Goal: Task Accomplishment & Management: Use online tool/utility

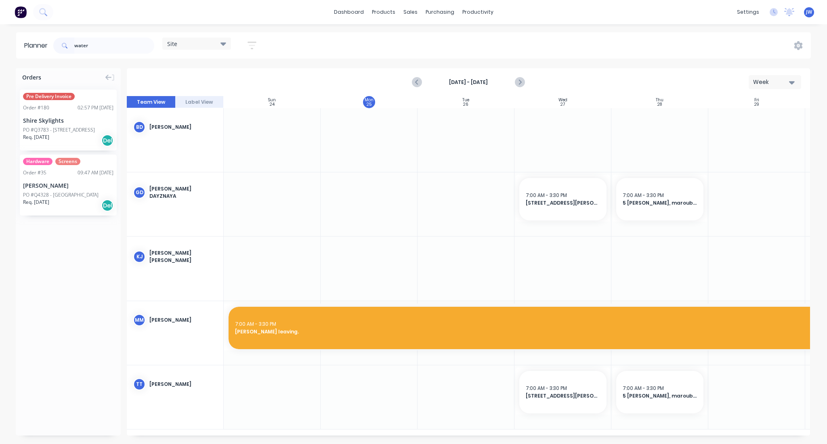
scroll to position [0, 0]
drag, startPoint x: 105, startPoint y: 38, endPoint x: 64, endPoint y: 39, distance: 41.6
click at [64, 39] on div "water" at bounding box center [103, 46] width 101 height 16
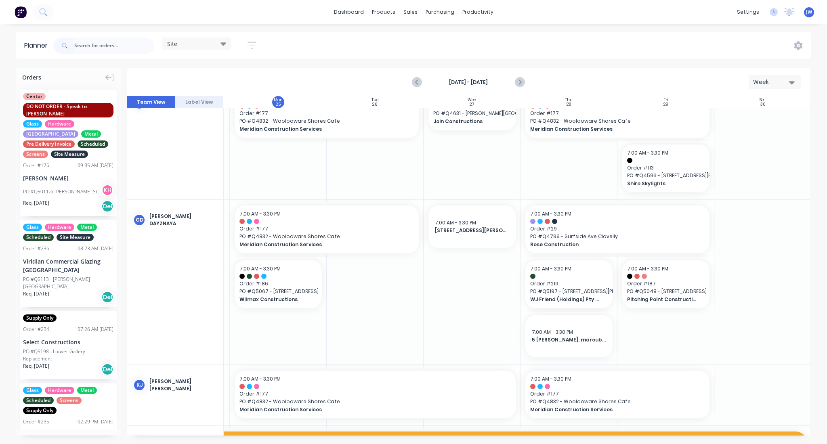
scroll to position [0, 91]
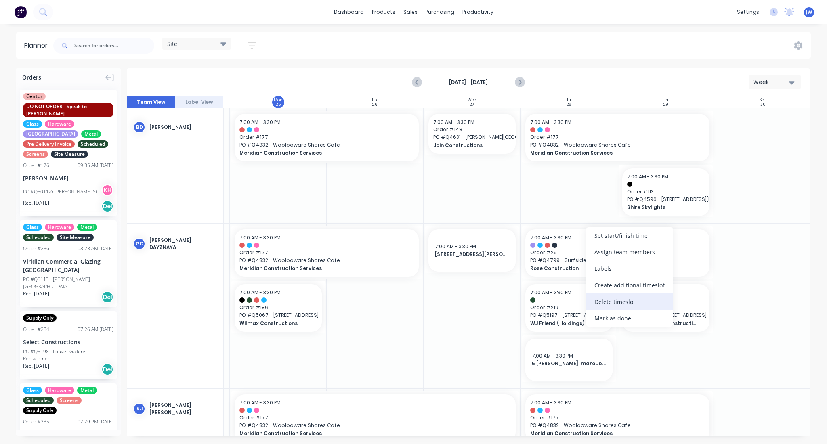
click at [622, 298] on div "Delete timeslot" at bounding box center [629, 301] width 86 height 17
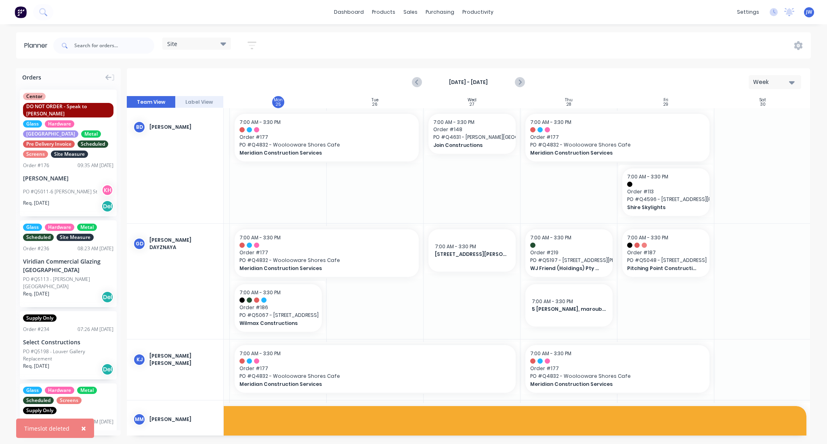
click at [730, 292] on div at bounding box center [762, 281] width 97 height 115
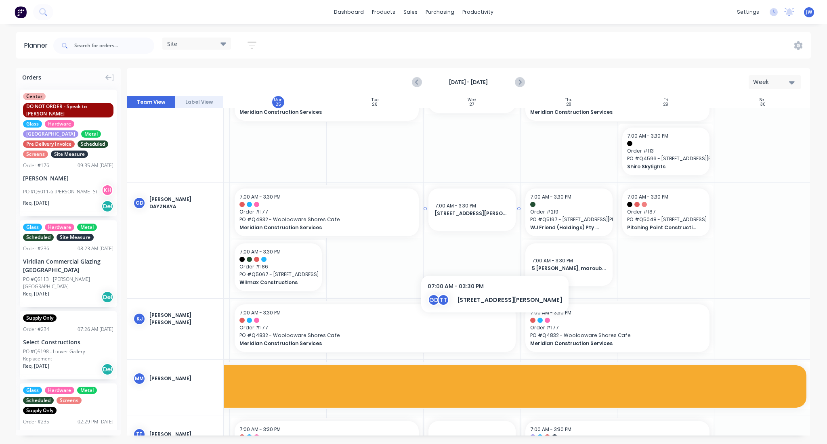
scroll to position [41, 91]
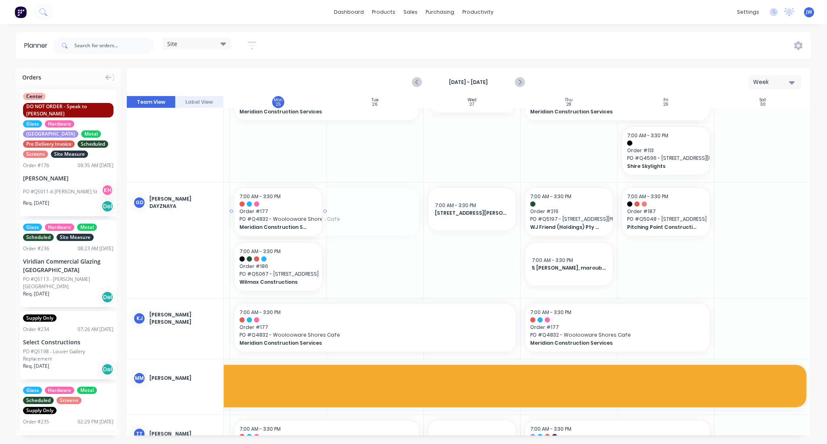
drag, startPoint x: 422, startPoint y: 210, endPoint x: 298, endPoint y: 229, distance: 125.5
click at [131, 39] on input "text" at bounding box center [114, 46] width 80 height 16
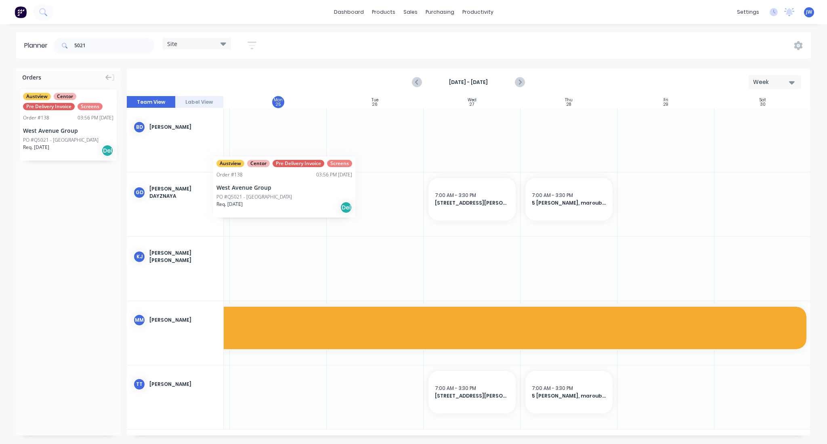
scroll to position [0, 86]
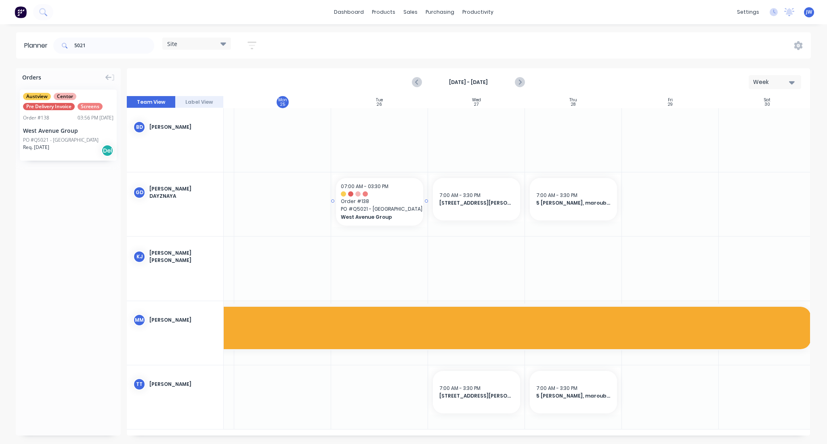
drag, startPoint x: 58, startPoint y: 111, endPoint x: 347, endPoint y: 206, distance: 303.8
drag, startPoint x: 71, startPoint y: 137, endPoint x: 371, endPoint y: 412, distance: 406.6
drag, startPoint x: 97, startPoint y: 42, endPoint x: 23, endPoint y: 41, distance: 74.3
click at [23, 41] on header "Planner 5021 Site Save new view None (Default) edit Factory edit Office edit Si…" at bounding box center [413, 45] width 794 height 26
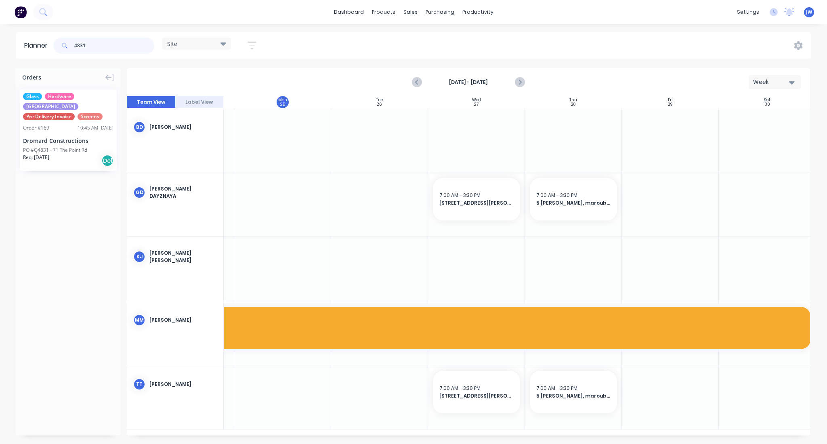
type input "4831"
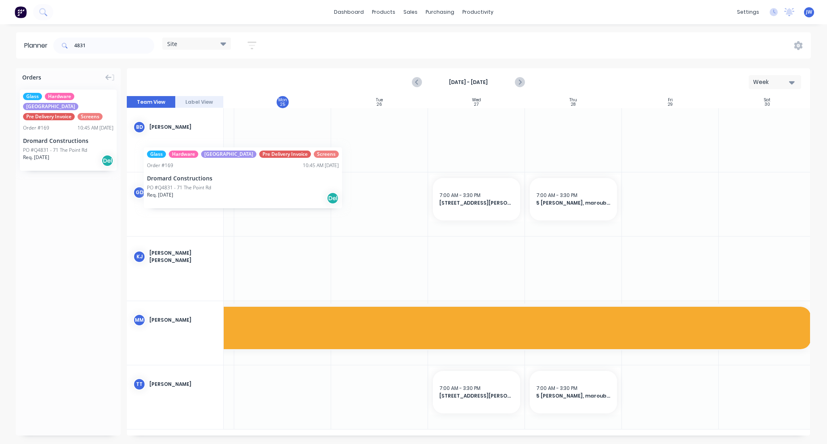
scroll to position [0, 84]
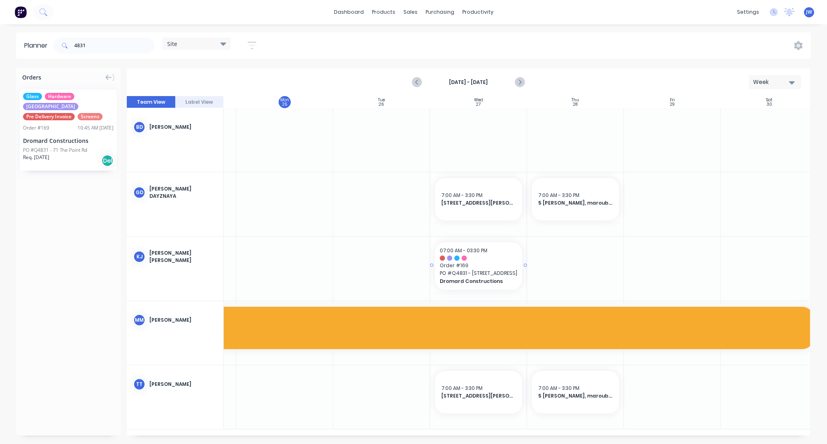
drag, startPoint x: 55, startPoint y: 148, endPoint x: 446, endPoint y: 243, distance: 402.8
drag, startPoint x: 468, startPoint y: 263, endPoint x: 553, endPoint y: 215, distance: 97.4
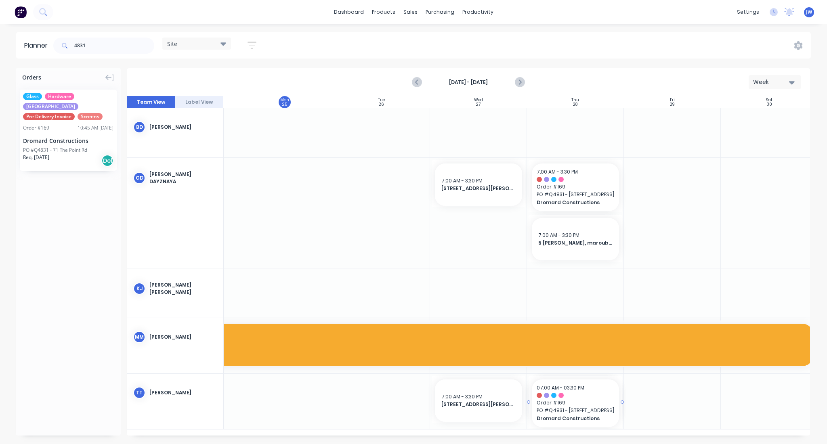
drag, startPoint x: 61, startPoint y: 135, endPoint x: 562, endPoint y: 400, distance: 566.7
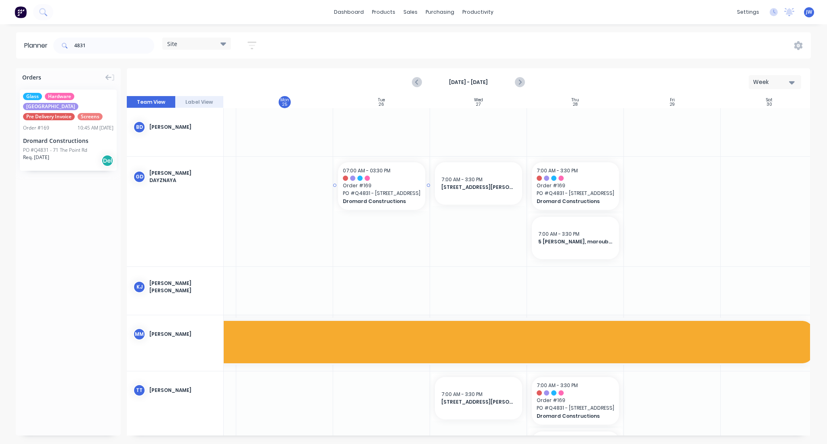
drag, startPoint x: 55, startPoint y: 132, endPoint x: 360, endPoint y: 184, distance: 309.4
drag, startPoint x: 67, startPoint y: 127, endPoint x: 391, endPoint y: 423, distance: 439.2
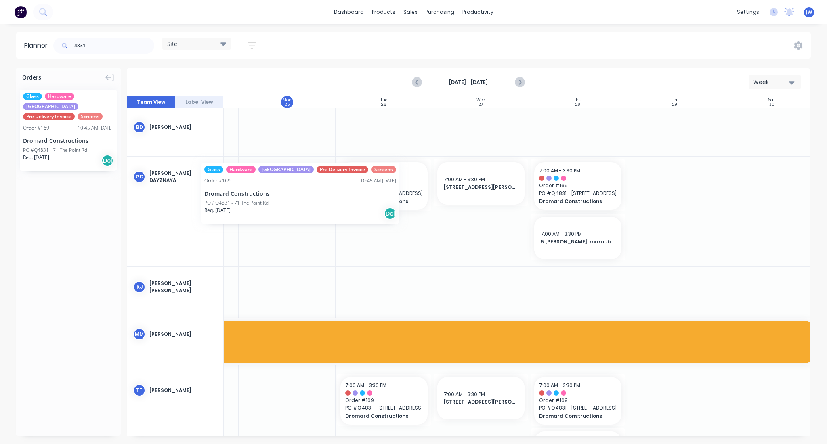
scroll to position [0, 80]
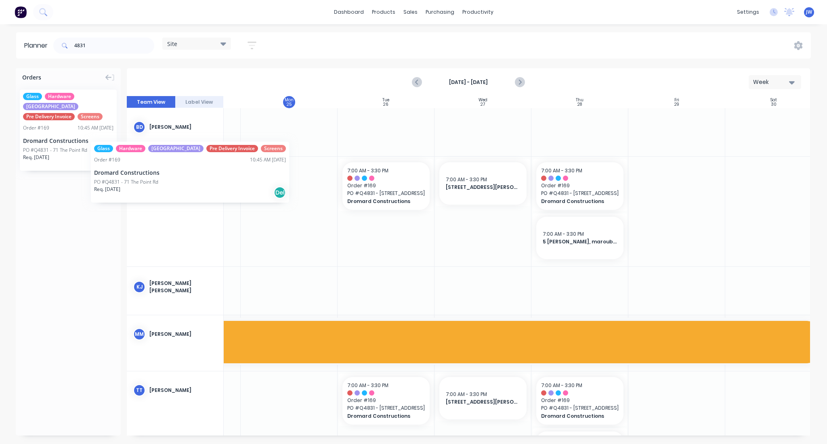
drag, startPoint x: 65, startPoint y: 133, endPoint x: 87, endPoint y: 135, distance: 22.3
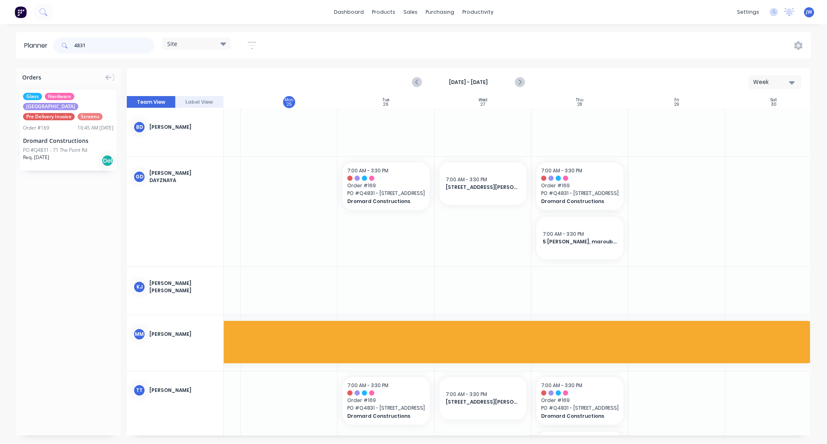
drag, startPoint x: 92, startPoint y: 43, endPoint x: 0, endPoint y: 31, distance: 92.8
click at [0, 31] on div "dashboard products sales purchasing productivity dashboard products Product Cat…" at bounding box center [413, 222] width 827 height 444
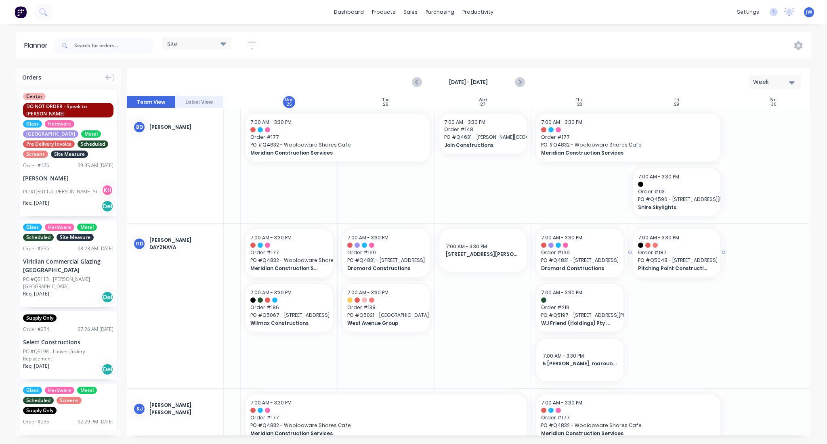
drag, startPoint x: 628, startPoint y: 251, endPoint x: 683, endPoint y: 256, distance: 55.1
drag, startPoint x: 625, startPoint y: 252, endPoint x: 642, endPoint y: 252, distance: 17.0
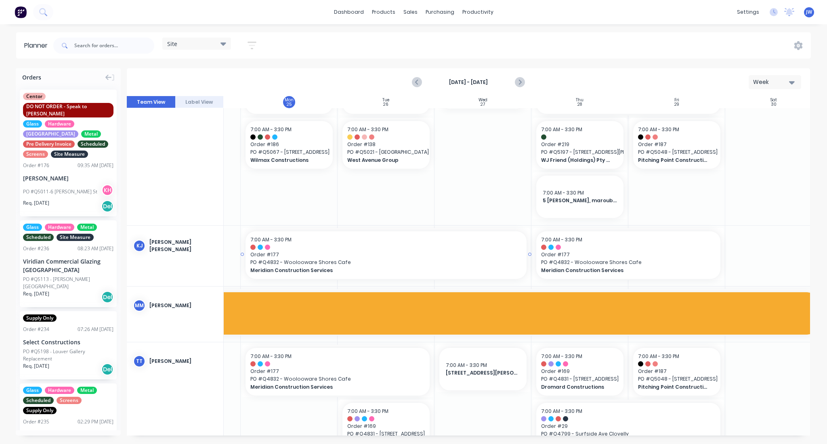
scroll to position [164, 80]
drag, startPoint x: 627, startPoint y: 370, endPoint x: 638, endPoint y: 371, distance: 11.4
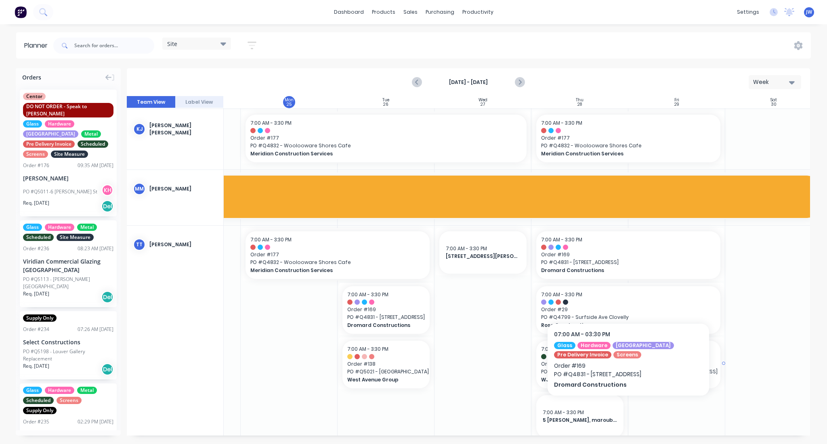
scroll to position [283, 80]
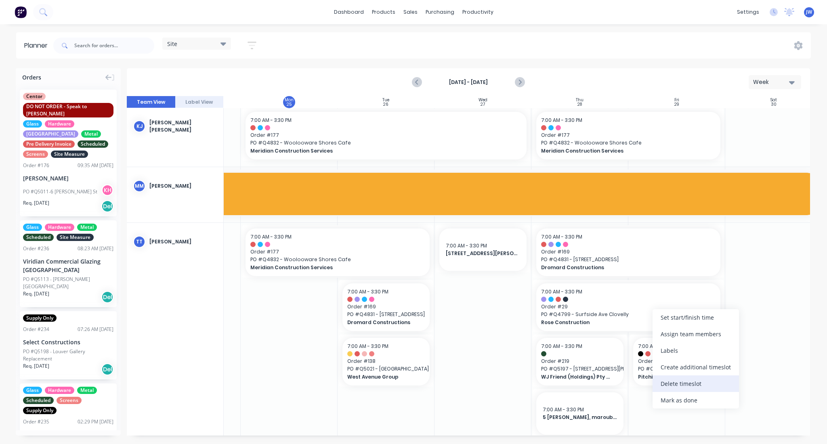
click at [688, 389] on div "Delete timeslot" at bounding box center [695, 383] width 86 height 17
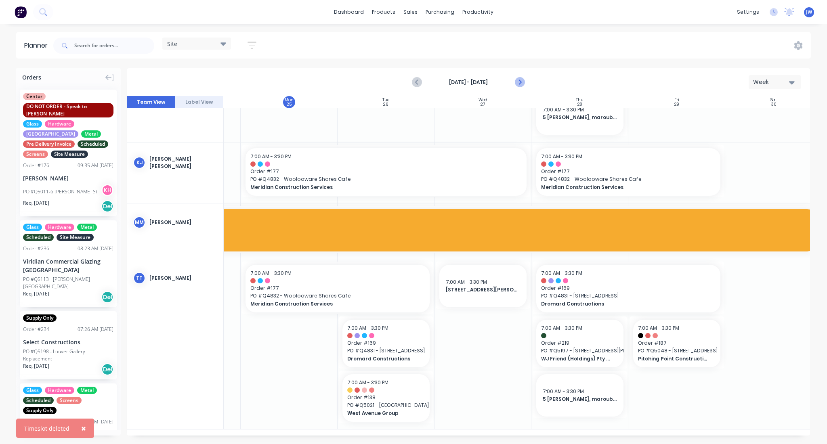
click at [519, 79] on icon "Next page" at bounding box center [519, 83] width 10 height 10
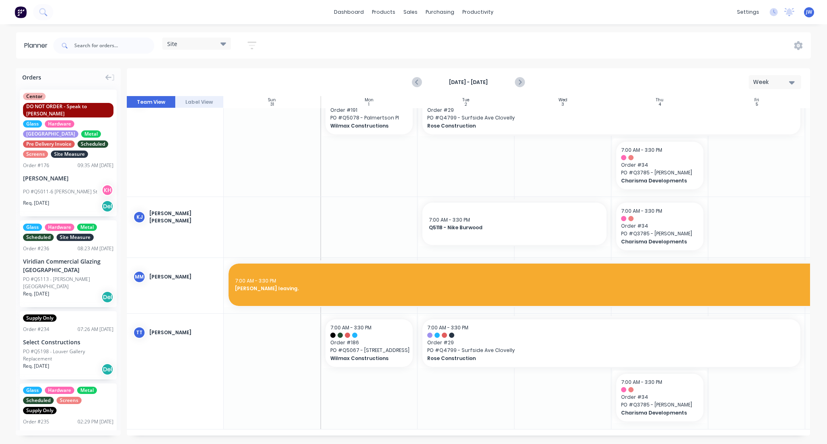
scroll to position [0, 0]
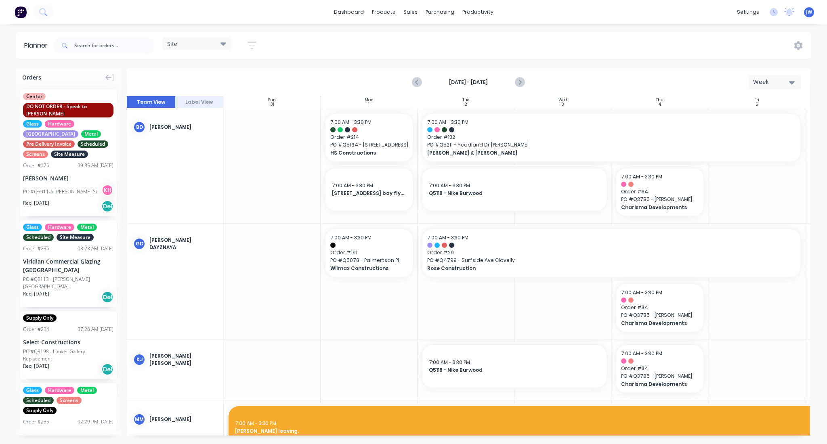
click at [252, 43] on icon "button" at bounding box center [251, 45] width 9 height 10
click at [238, 80] on button "Show/Hide users" at bounding box center [214, 75] width 75 height 12
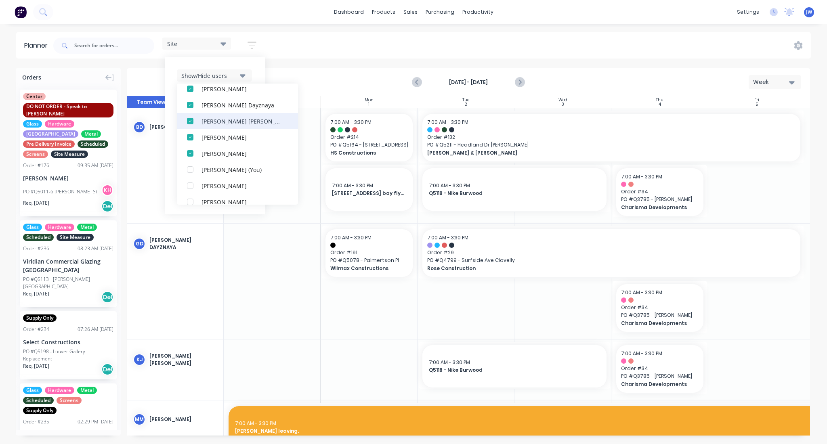
scroll to position [46, 0]
click at [210, 138] on div "[PERSON_NAME]" at bounding box center [241, 138] width 81 height 8
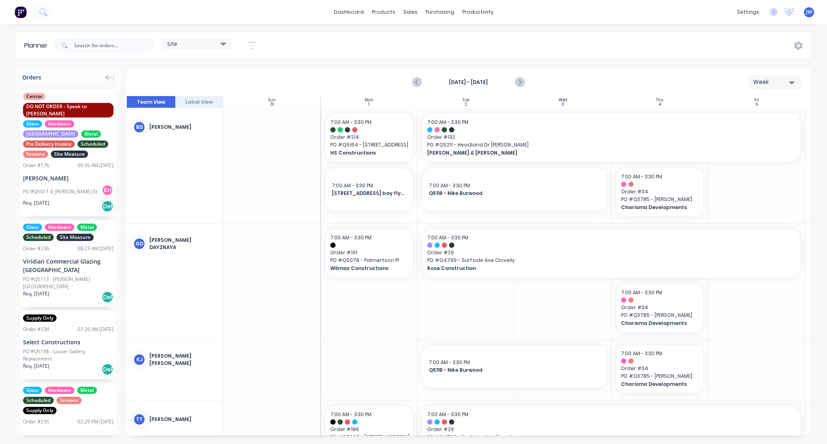
click at [277, 50] on div "Site Save new view None (Default) edit Factory edit Office edit Site edit Show/…" at bounding box center [431, 46] width 759 height 24
click at [218, 44] on div "Site" at bounding box center [196, 43] width 59 height 7
click at [264, 154] on button "edit" at bounding box center [262, 152] width 10 height 8
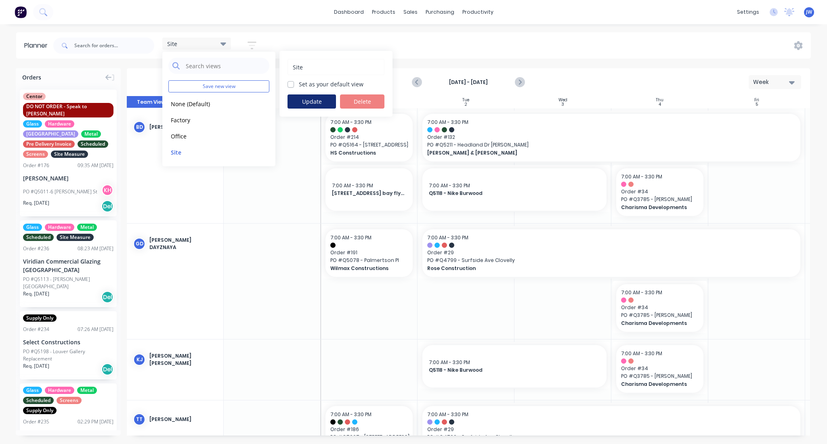
click at [331, 99] on button "Update" at bounding box center [311, 101] width 48 height 14
click at [392, 57] on div "Site Save new view None (Default) edit Factory edit Office edit Site edit Show/…" at bounding box center [431, 46] width 759 height 24
